Goal: Information Seeking & Learning: Understand process/instructions

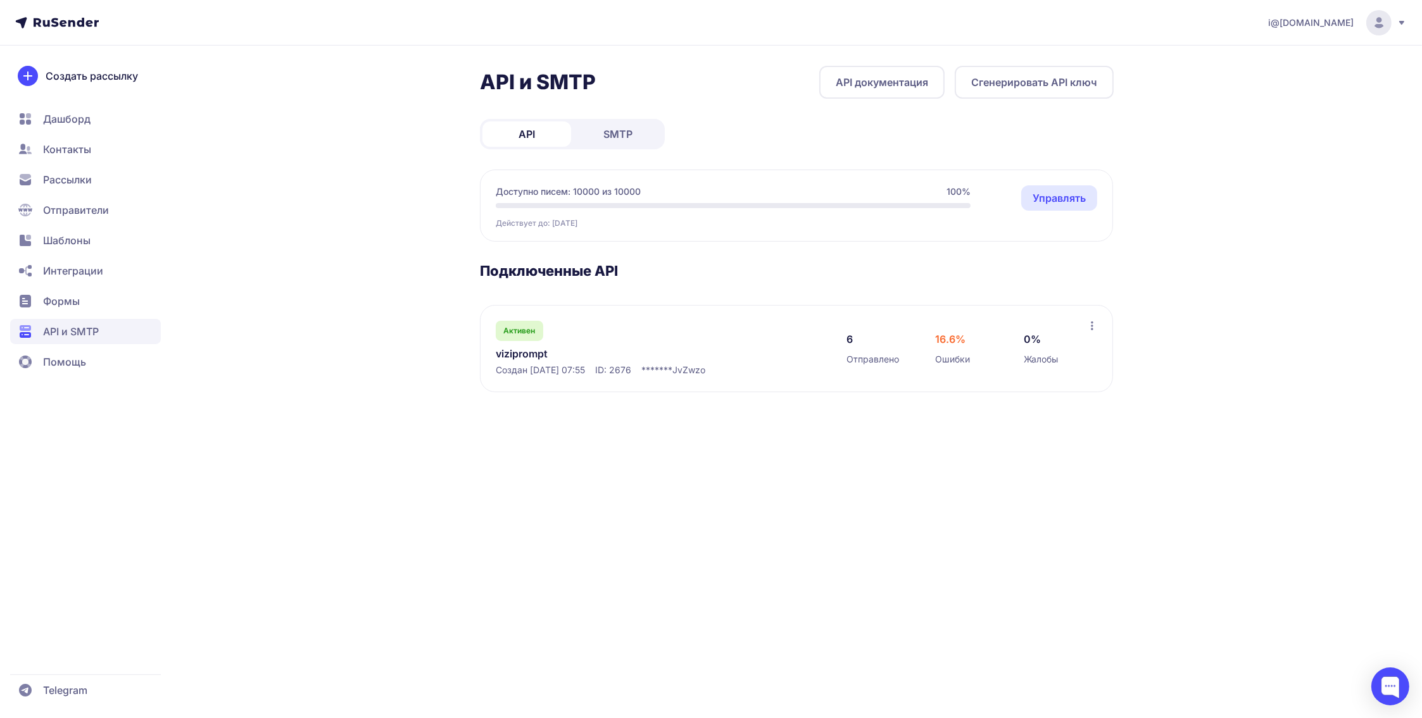
click at [630, 125] on link "SMTP" at bounding box center [617, 134] width 89 height 25
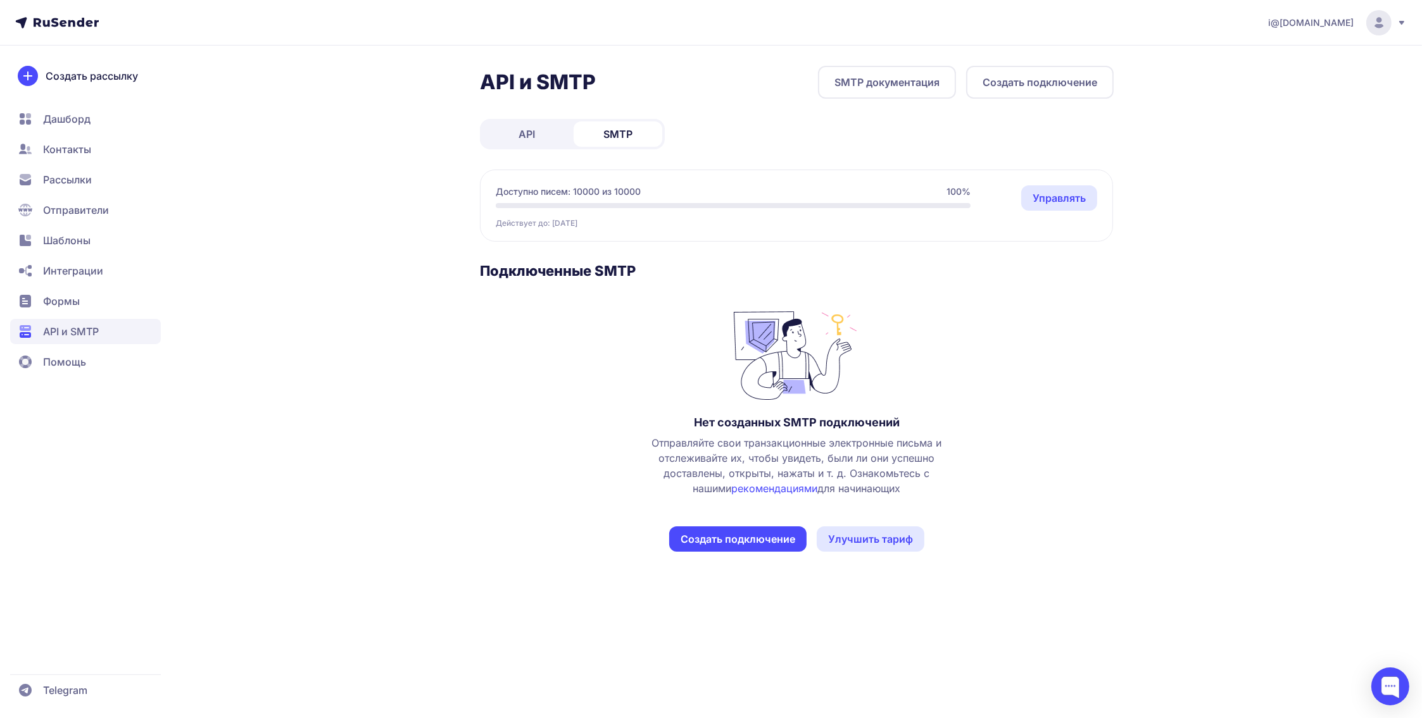
click at [758, 542] on button "Создать подключение" at bounding box center [737, 539] width 137 height 25
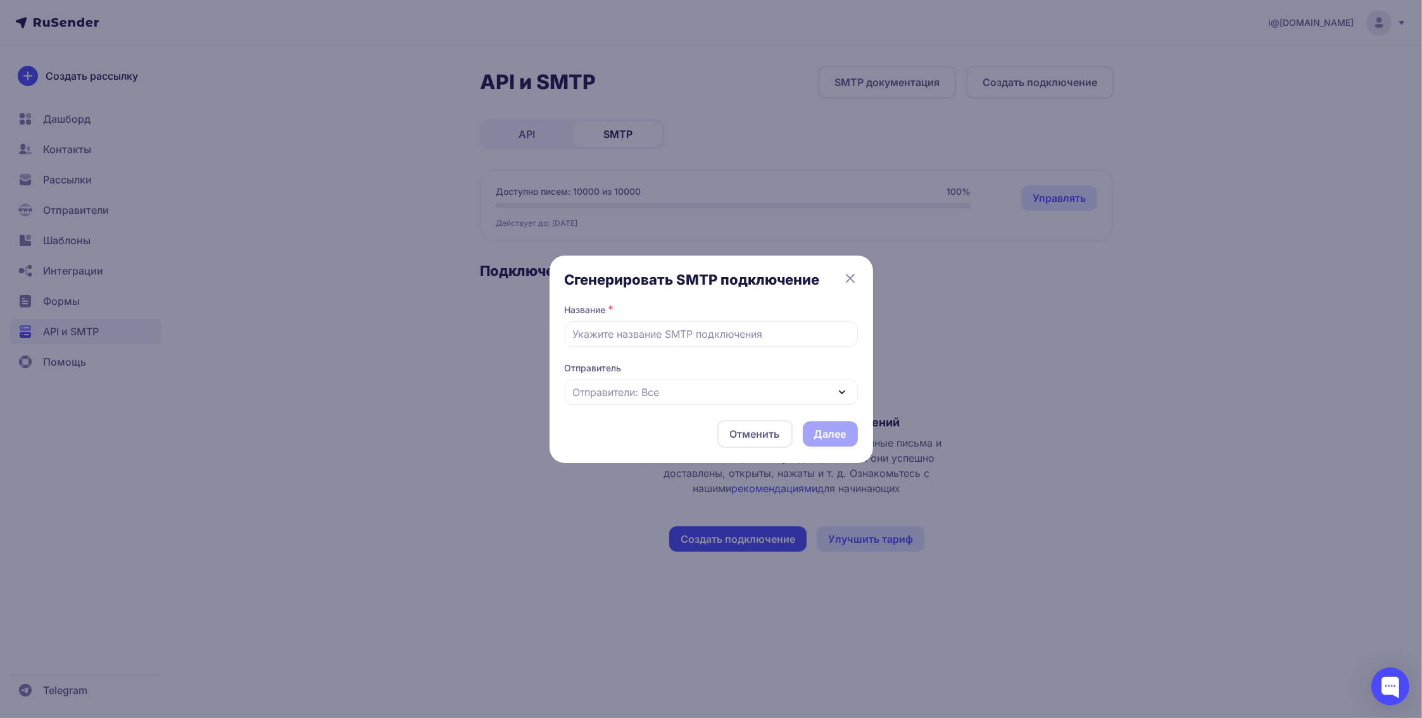
click at [664, 389] on div "Отправители: Все" at bounding box center [711, 392] width 293 height 25
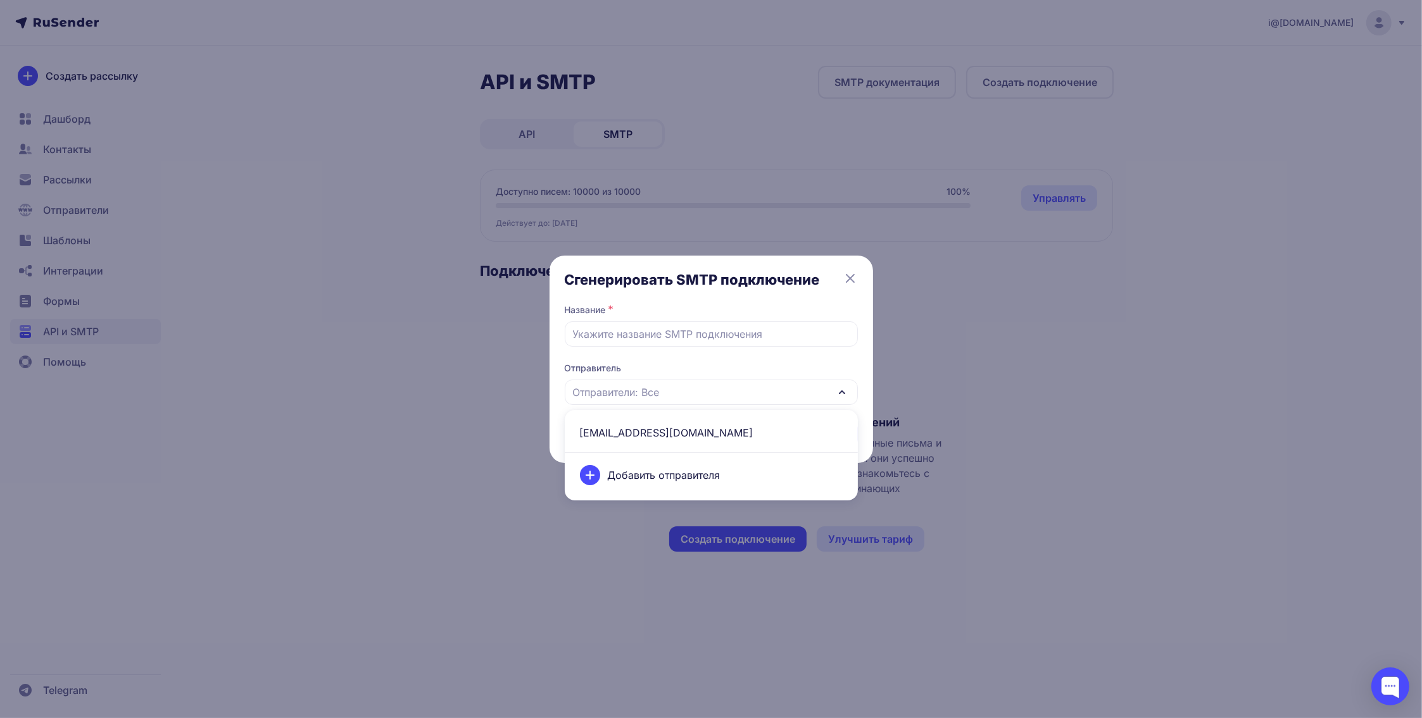
click at [644, 434] on span "info@vipvirt.ru" at bounding box center [711, 433] width 278 height 30
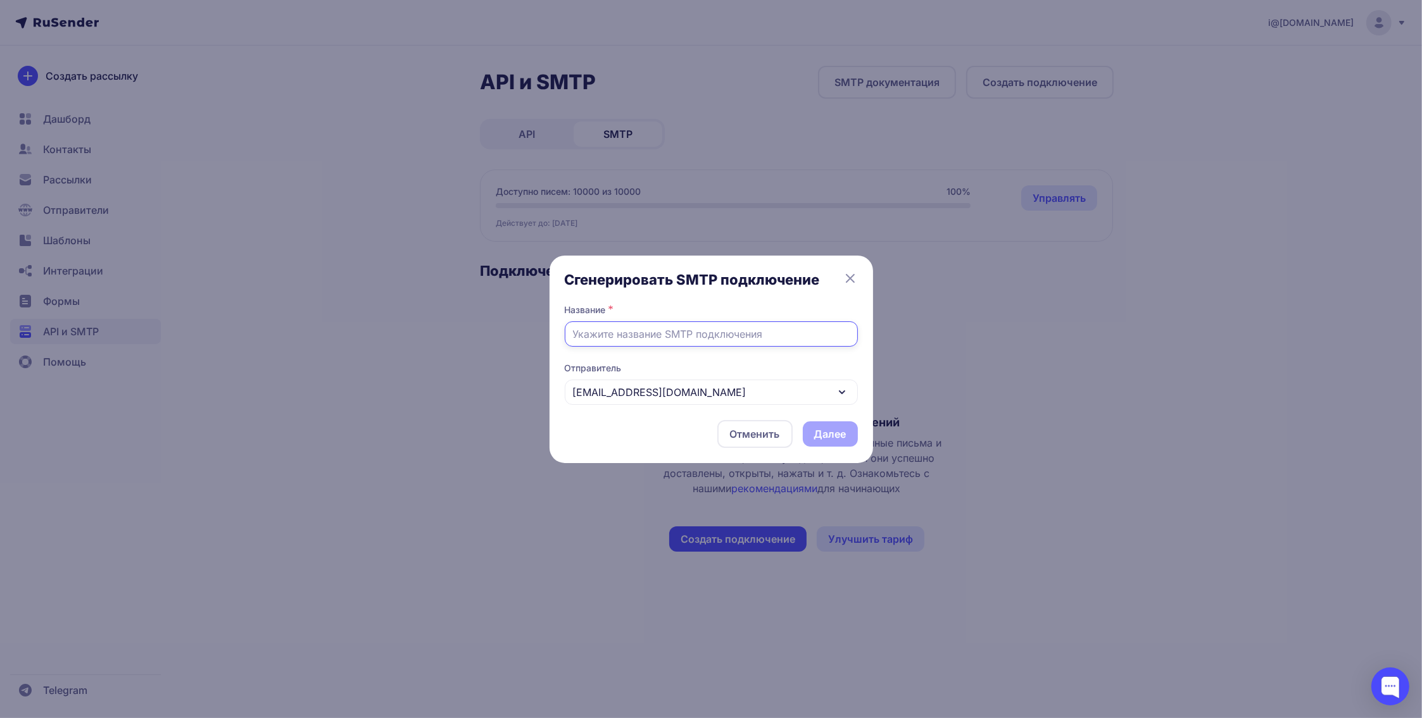
click at [644, 336] on input "text" at bounding box center [711, 334] width 293 height 25
click at [736, 430] on button "Отменить" at bounding box center [754, 434] width 75 height 28
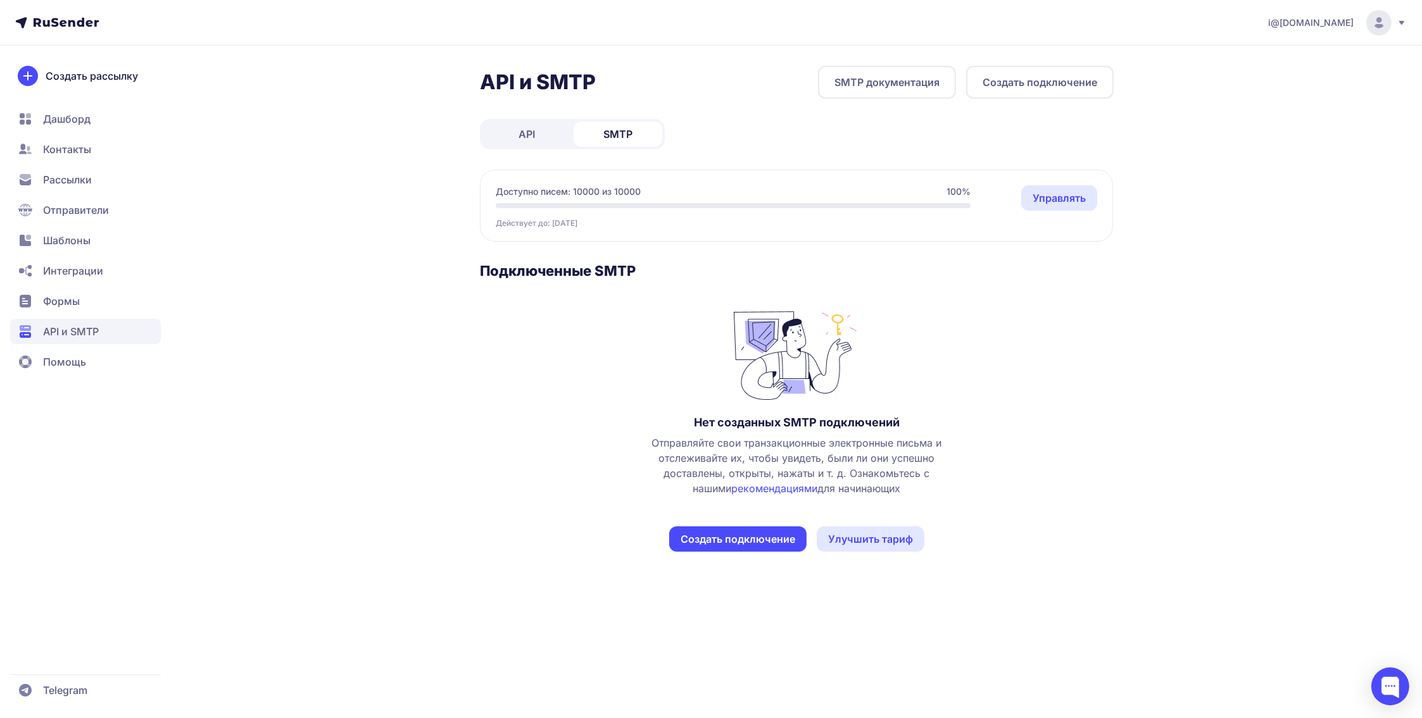
click at [758, 487] on link "рекомендациями" at bounding box center [775, 488] width 86 height 13
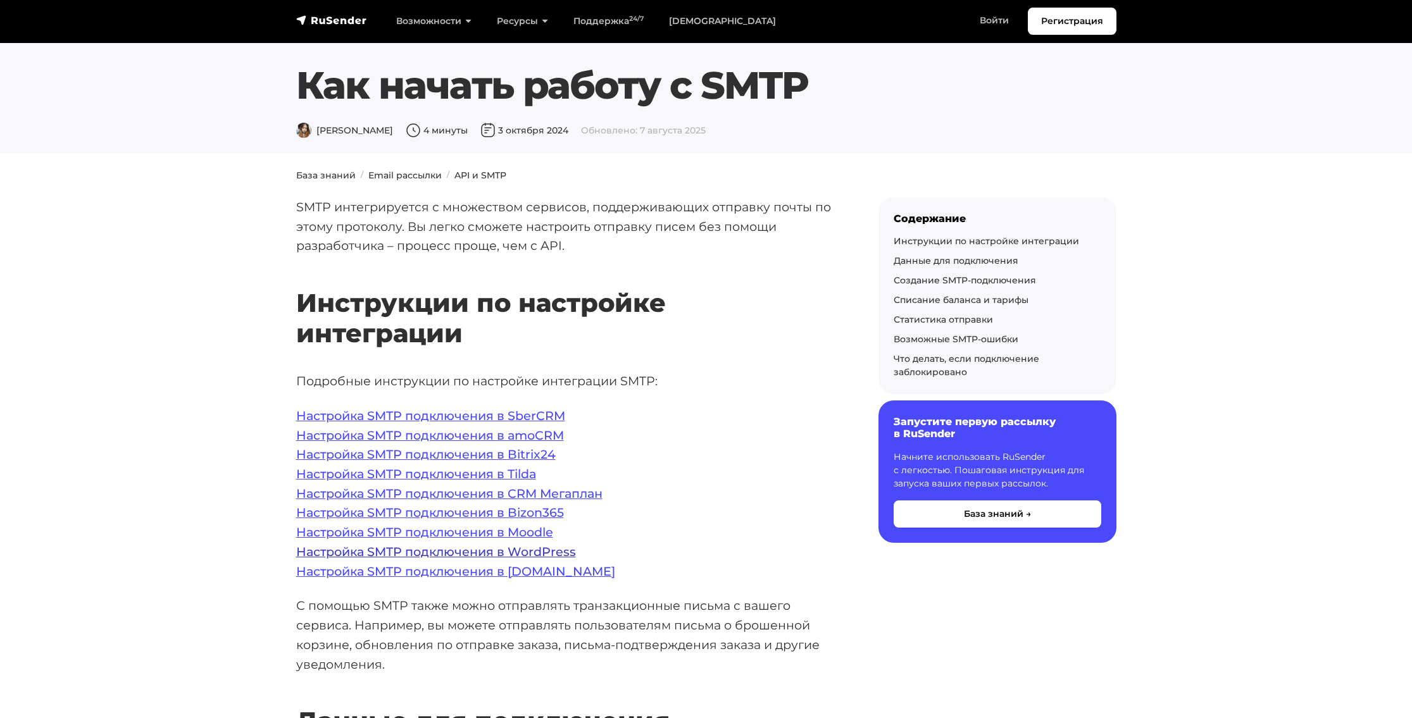
click at [456, 549] on link "Настройка SMTP подключения в WordPress" at bounding box center [436, 551] width 280 height 15
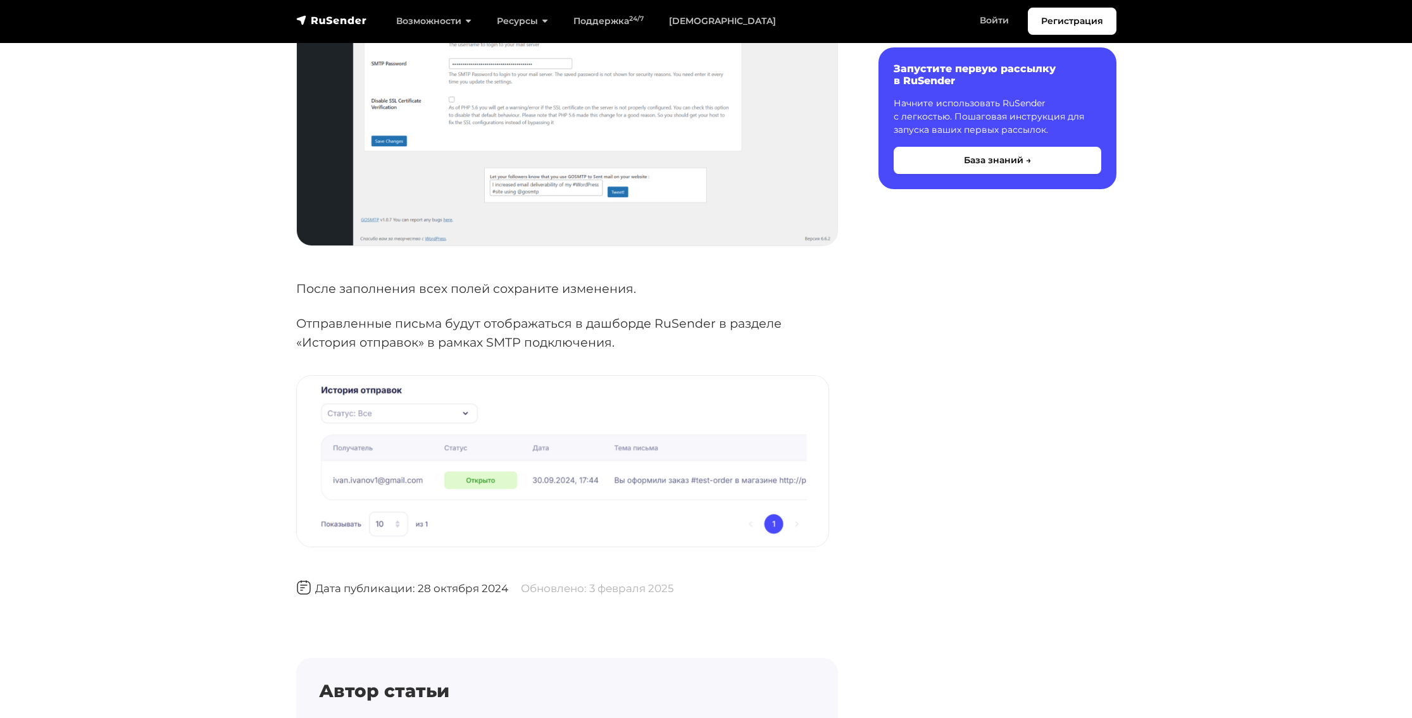
scroll to position [1582, 0]
